Goal: Information Seeking & Learning: Learn about a topic

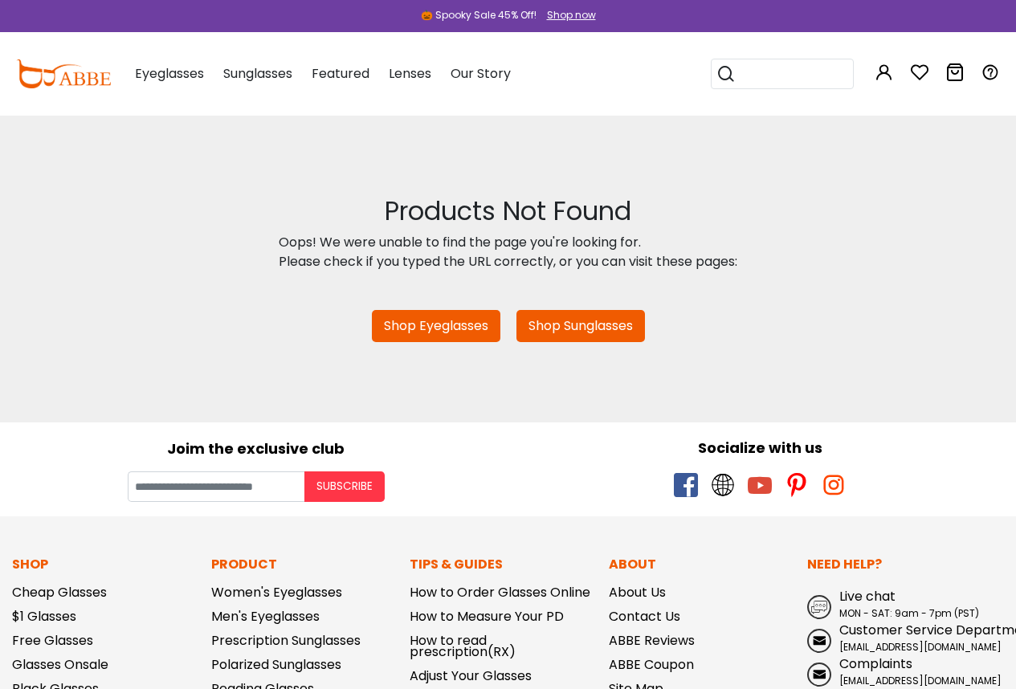
click at [54, 243] on div "Products Not Found Oops! We were unable to find the page you're looking for. Pl…" at bounding box center [508, 233] width 1016 height 75
